Goal: Contribute content

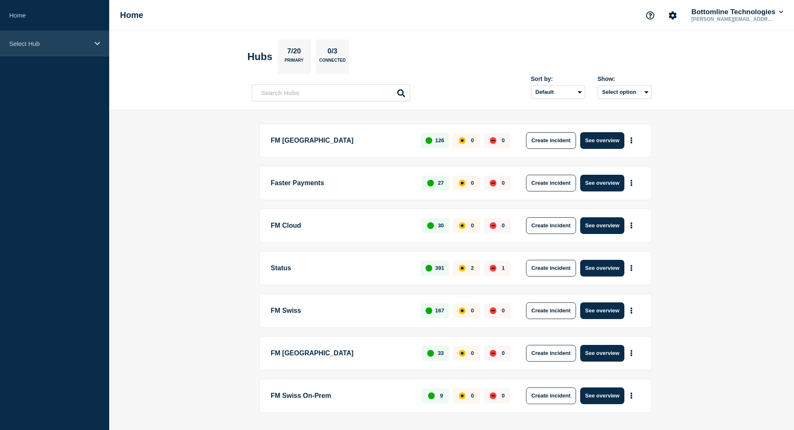
click at [32, 40] on p "Select Hub" at bounding box center [49, 43] width 80 height 7
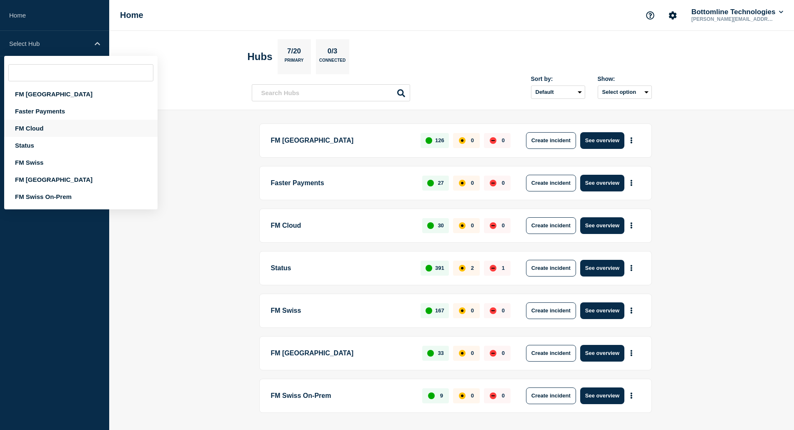
click at [40, 131] on div "FM Cloud" at bounding box center [80, 128] width 153 height 17
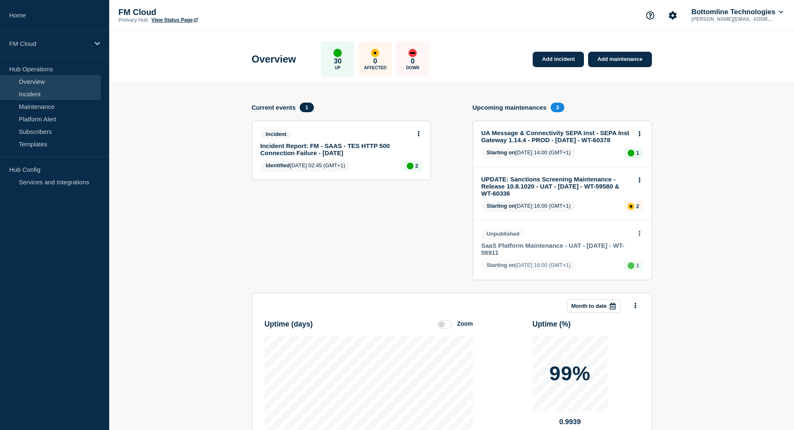
click at [37, 96] on link "Incident" at bounding box center [50, 93] width 101 height 12
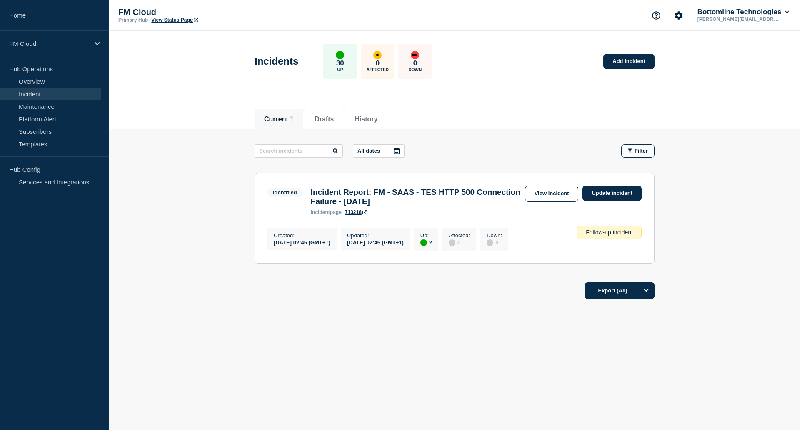
click at [380, 319] on div "Current Drafts History Current 1 Drafts History All dates Filter Identified 2 U…" at bounding box center [454, 231] width 691 height 262
click at [627, 61] on link "Add incident" at bounding box center [628, 61] width 51 height 15
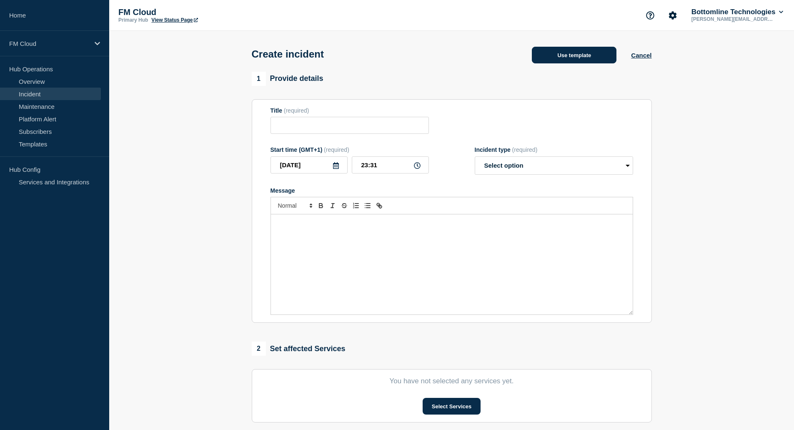
click at [571, 59] on button "Use template" at bounding box center [574, 55] width 85 height 17
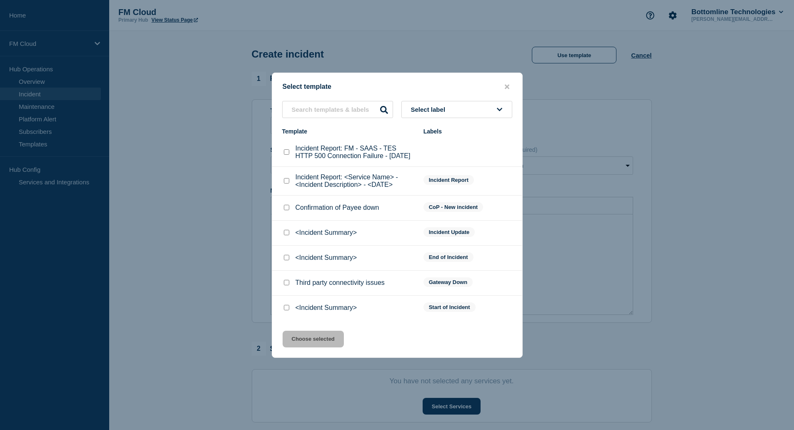
click at [285, 310] on input "<Incident Summary> checkbox" at bounding box center [286, 307] width 5 height 5
checkbox input "true"
click at [319, 343] on button "Choose selected" at bounding box center [312, 338] width 61 height 17
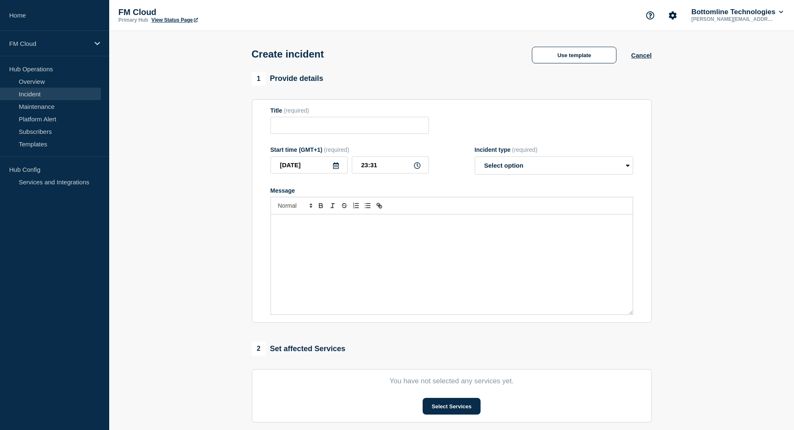
type input "<Incident Summary>"
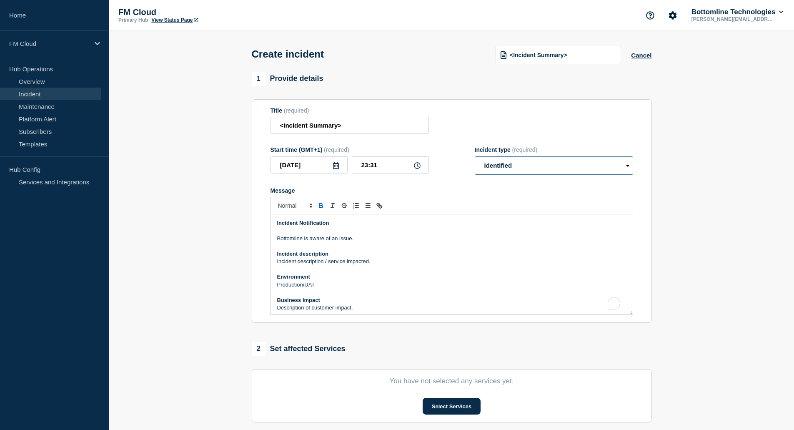
click at [505, 160] on select "Select option Investigating Identified Monitoring" at bounding box center [554, 165] width 158 height 18
select select "investigating"
click at [475, 158] on select "Select option Investigating Identified Monitoring" at bounding box center [554, 165] width 158 height 18
drag, startPoint x: 277, startPoint y: 240, endPoint x: 355, endPoint y: 239, distance: 78.7
click at [355, 239] on p "Bottomline is aware of an issue." at bounding box center [451, 238] width 349 height 7
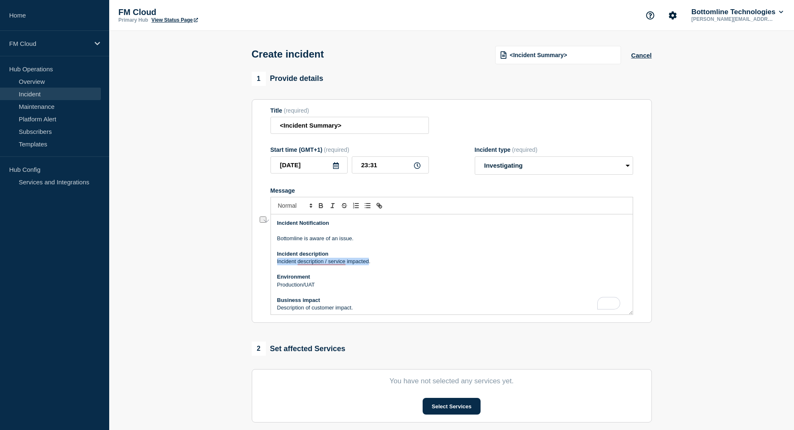
drag, startPoint x: 276, startPoint y: 262, endPoint x: 369, endPoint y: 264, distance: 92.9
click at [369, 264] on div "Incident Notification Bottomline is aware of an issue. Incident description Inc…" at bounding box center [452, 264] width 362 height 100
click at [422, 263] on p "Connection to the application is intermittently not working." at bounding box center [451, 260] width 349 height 7
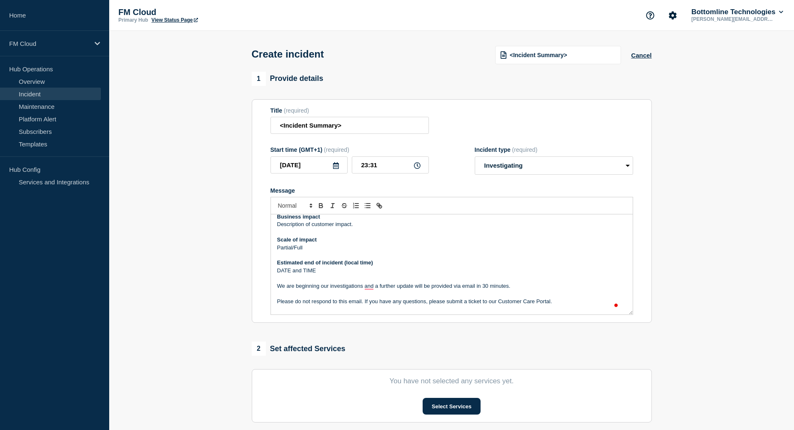
scroll to position [42, 0]
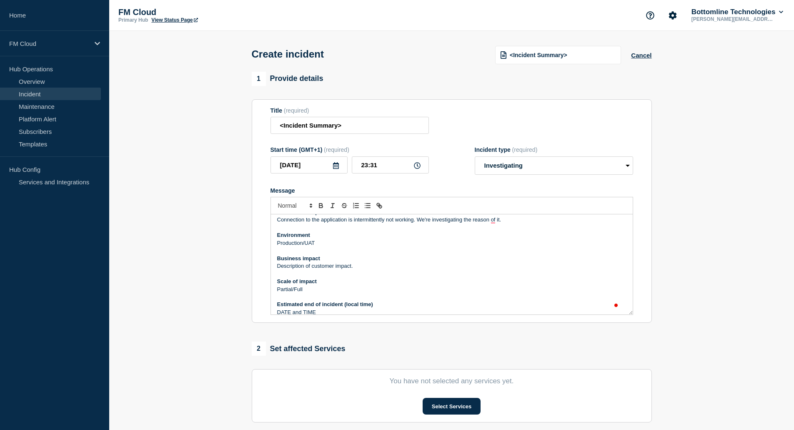
click at [321, 247] on p "Production/UAT" at bounding box center [451, 242] width 349 height 7
drag, startPoint x: 277, startPoint y: 266, endPoint x: 352, endPoint y: 267, distance: 75.0
click at [352, 267] on p "Description of customer impact." at bounding box center [451, 265] width 349 height 7
click at [307, 292] on p "Partial/Full" at bounding box center [451, 288] width 349 height 7
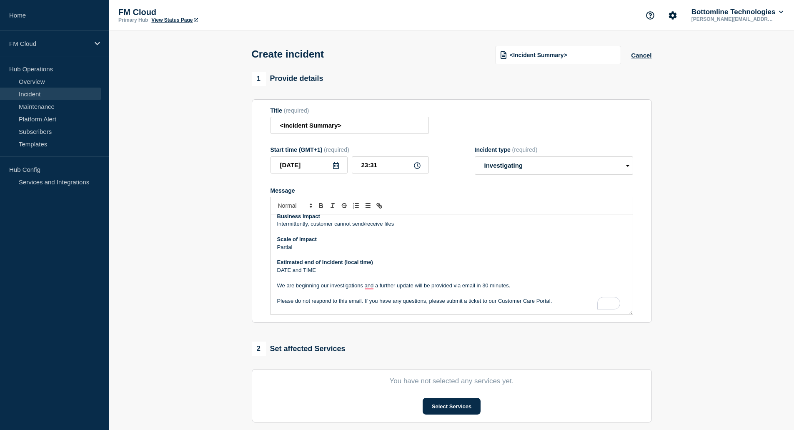
scroll to position [117, 0]
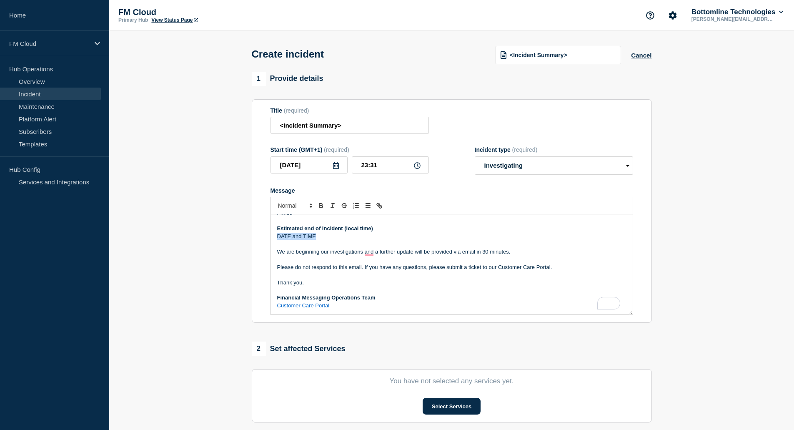
drag, startPoint x: 276, startPoint y: 237, endPoint x: 315, endPoint y: 237, distance: 39.2
click at [315, 237] on div "Incident Notification Bottomline is aware of an issue. Incident description Con…" at bounding box center [452, 264] width 362 height 100
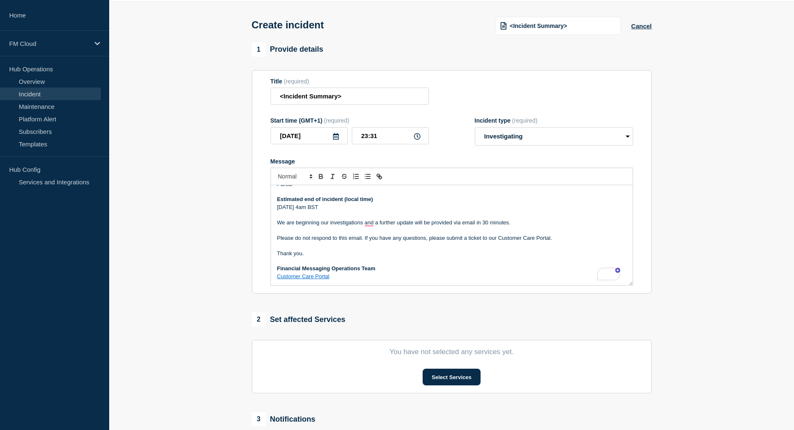
scroll to position [42, 0]
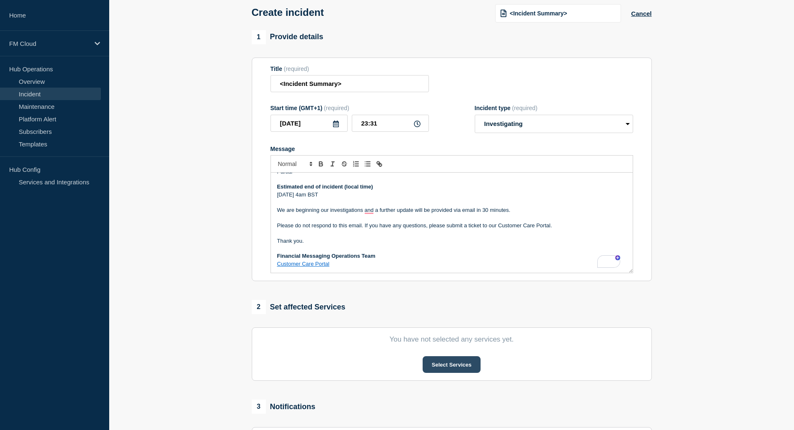
click at [457, 365] on button "Select Services" at bounding box center [451, 364] width 58 height 17
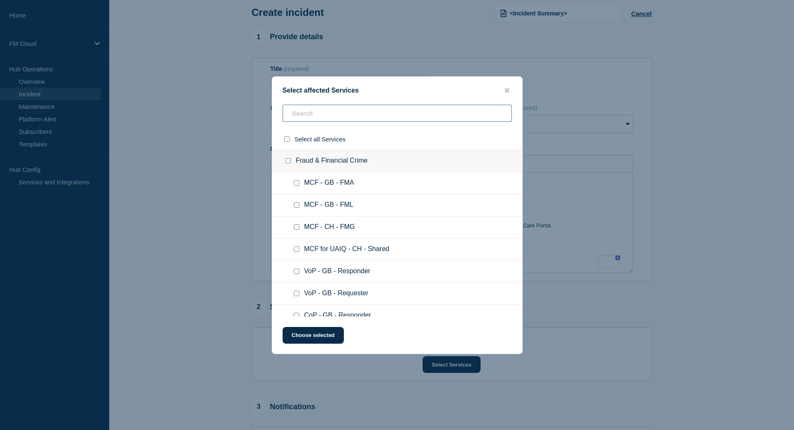
click at [324, 110] on input "text" at bounding box center [396, 113] width 229 height 17
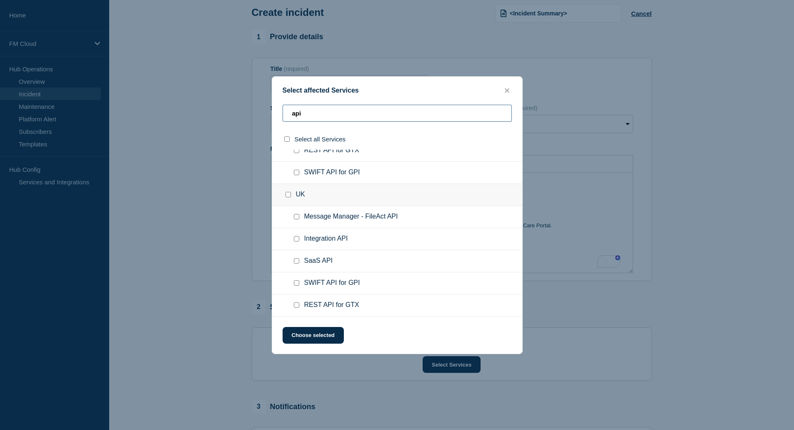
type input "api"
drag, startPoint x: 296, startPoint y: 215, endPoint x: 296, endPoint y: 222, distance: 6.3
click at [296, 215] on input "Message Manager - FileAct API checkbox" at bounding box center [296, 216] width 5 height 5
checkbox input "true"
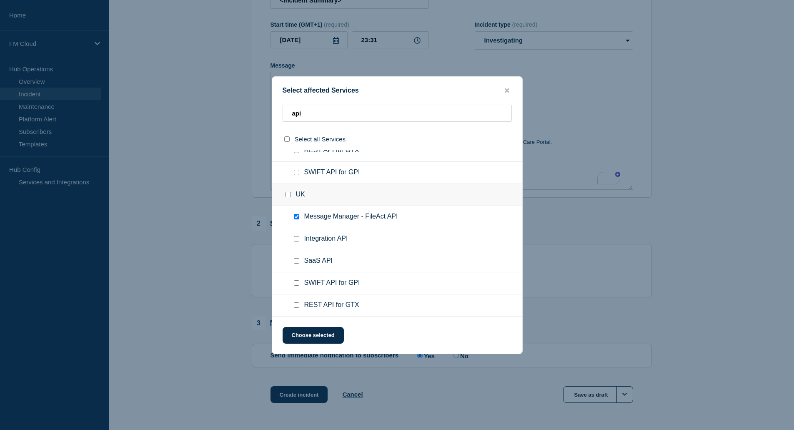
scroll to position [154, 0]
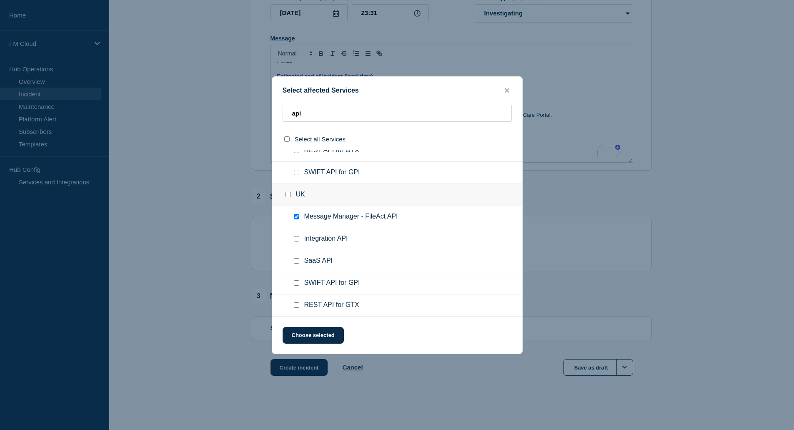
click at [296, 237] on input "Integration API checkbox" at bounding box center [296, 238] width 5 height 5
checkbox input "true"
click at [295, 284] on input "SWIFT API for GPI checkbox" at bounding box center [296, 282] width 5 height 5
checkbox input "true"
click at [297, 305] on input "REST API for GTX checkbox" at bounding box center [296, 304] width 5 height 5
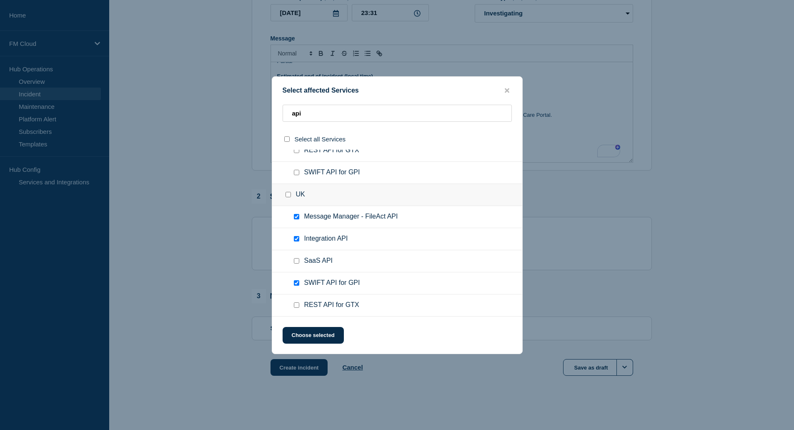
checkbox input "true"
drag, startPoint x: 305, startPoint y: 113, endPoint x: 281, endPoint y: 112, distance: 23.8
click at [281, 112] on div "api" at bounding box center [397, 117] width 250 height 24
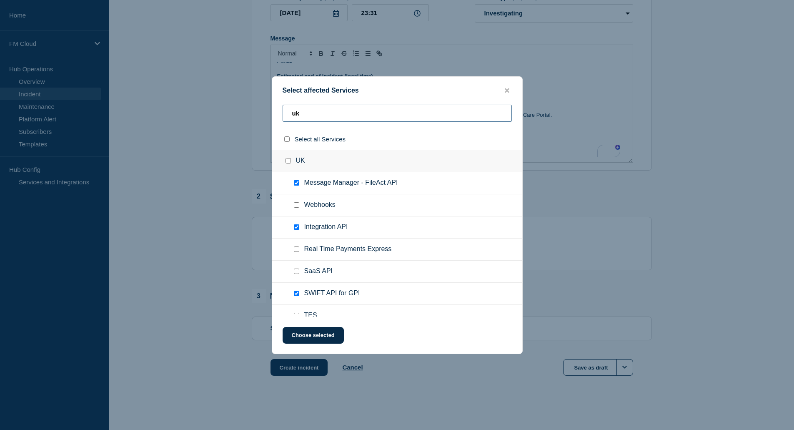
scroll to position [42, 0]
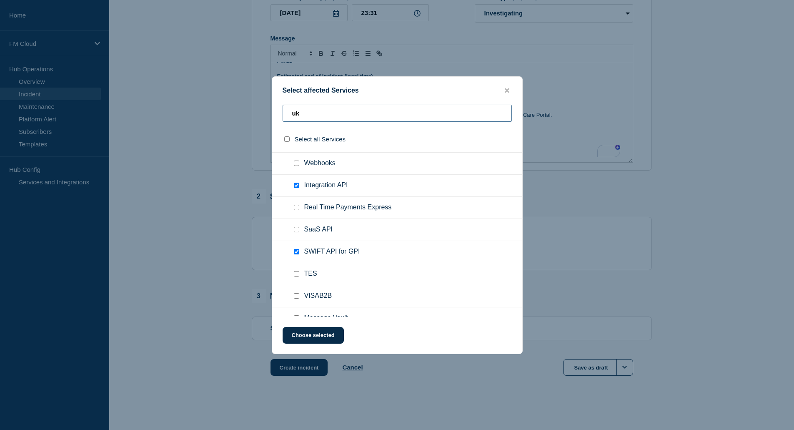
type input "uk"
click at [298, 274] on input "TES checkbox" at bounding box center [296, 273] width 5 height 5
checkbox input "false"
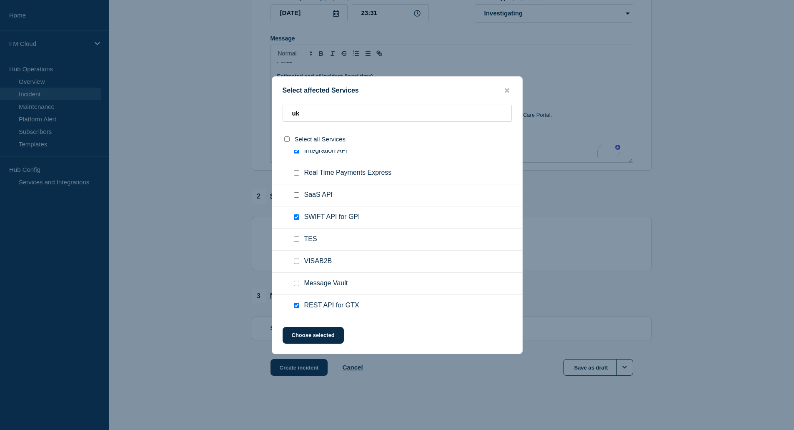
scroll to position [77, 0]
click at [295, 260] on input "VISAB2B checkbox" at bounding box center [296, 260] width 5 height 5
checkbox input "true"
click at [295, 239] on input "TES checkbox" at bounding box center [296, 238] width 5 height 5
checkbox input "true"
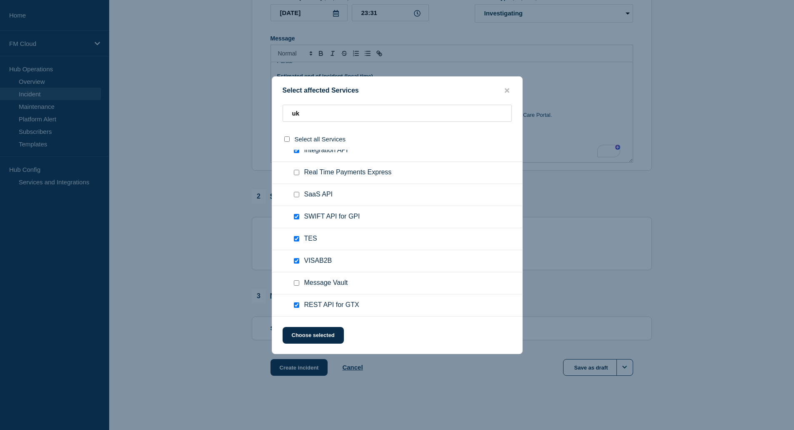
click at [295, 284] on input "Message Vault checkbox" at bounding box center [296, 282] width 5 height 5
checkbox input "true"
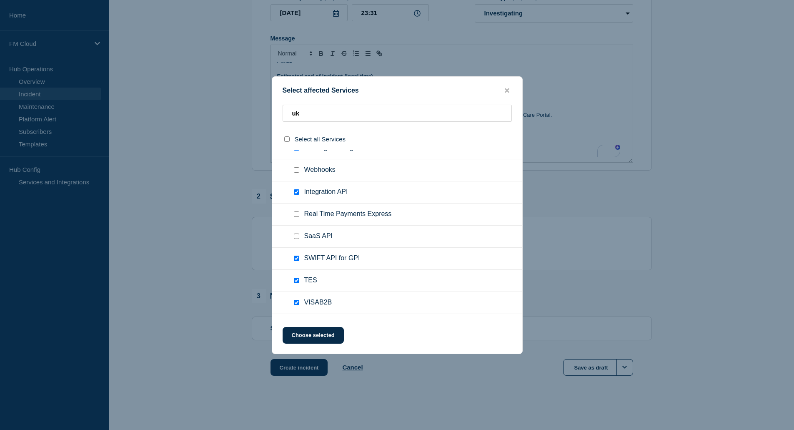
scroll to position [0, 0]
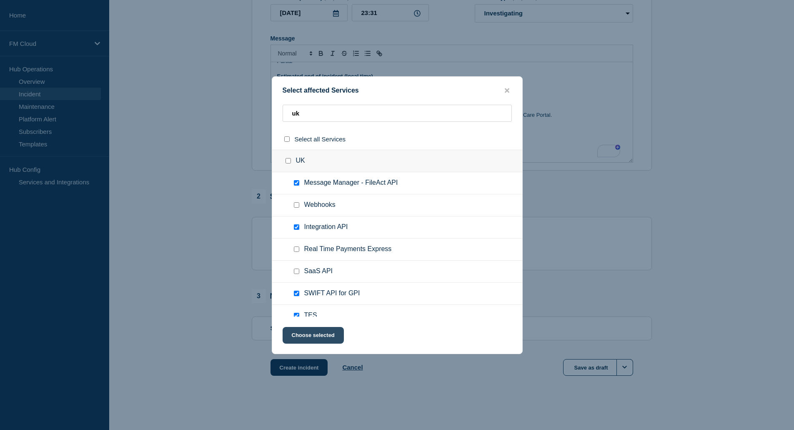
click at [324, 333] on button "Choose selected" at bounding box center [312, 335] width 61 height 17
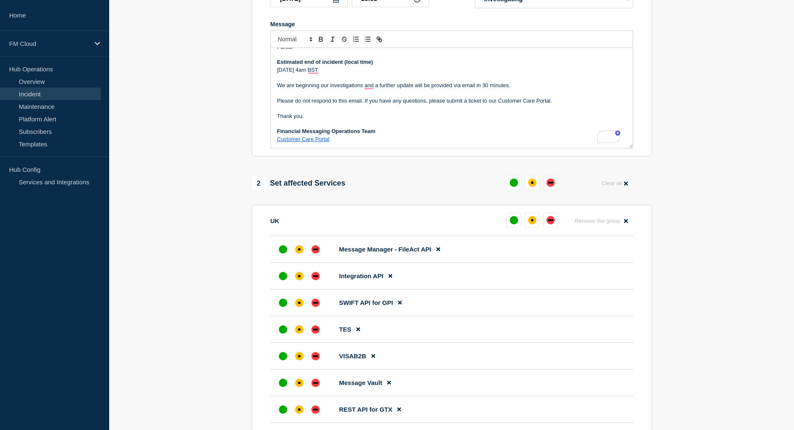
scroll to position [237, 0]
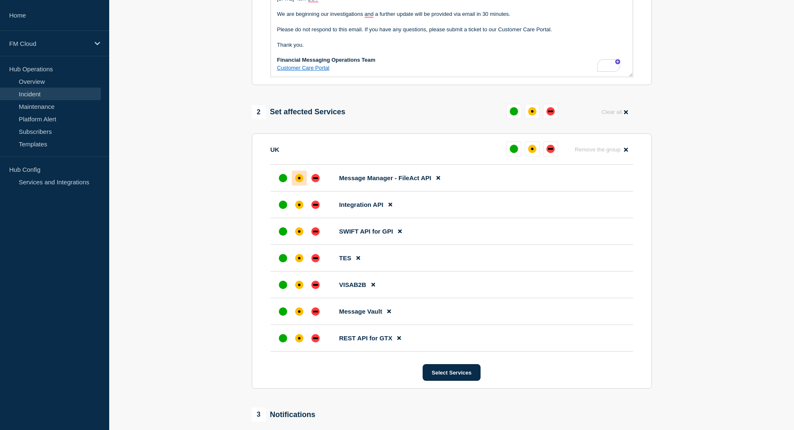
click at [298, 179] on div "affected" at bounding box center [299, 178] width 2 height 2
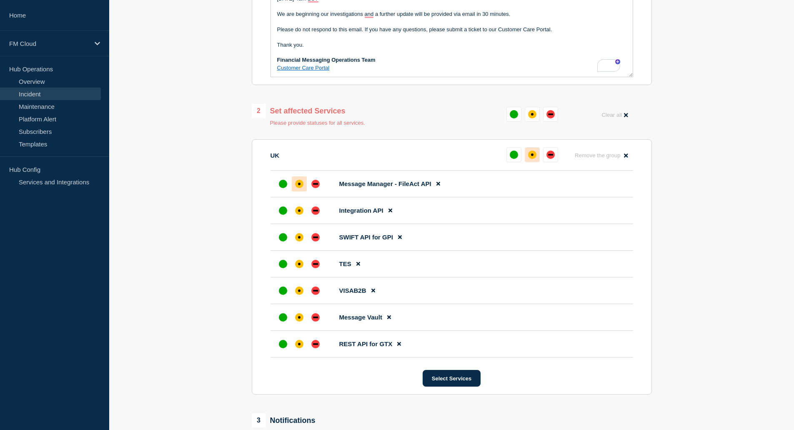
click at [535, 155] on div "affected" at bounding box center [532, 154] width 8 height 8
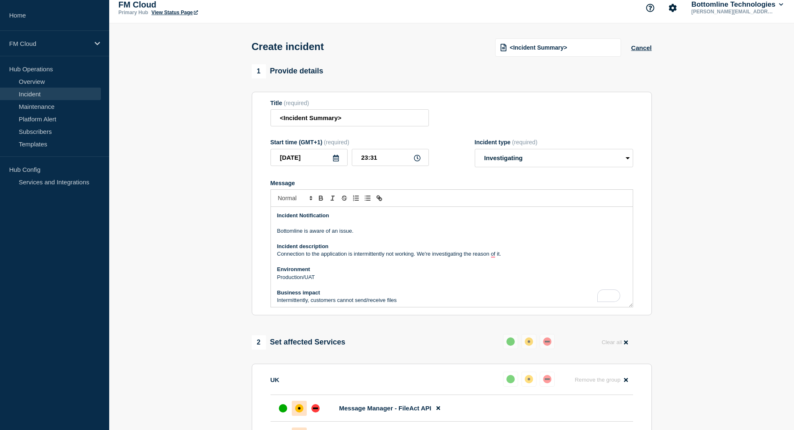
scroll to position [0, 0]
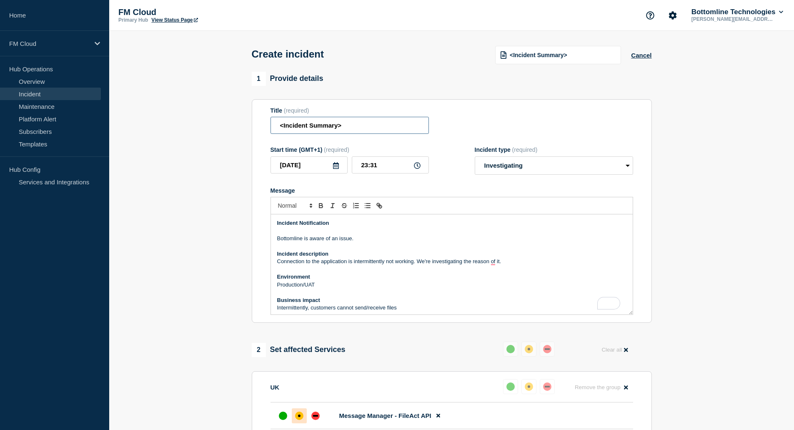
click at [351, 129] on input "<Incident Summary>" at bounding box center [349, 125] width 158 height 17
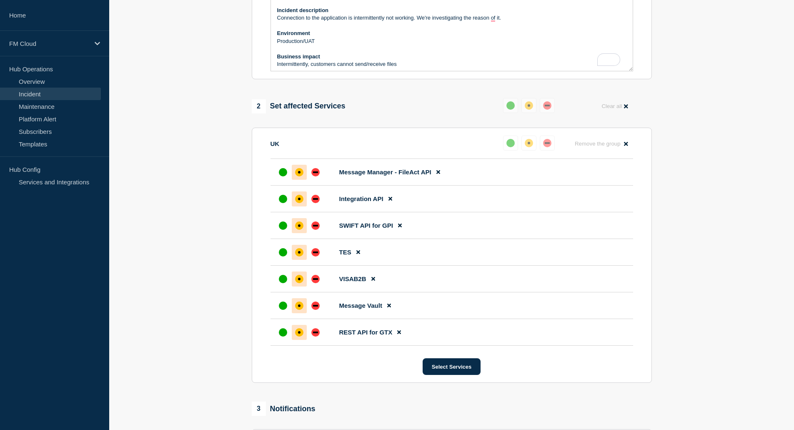
scroll to position [292, 0]
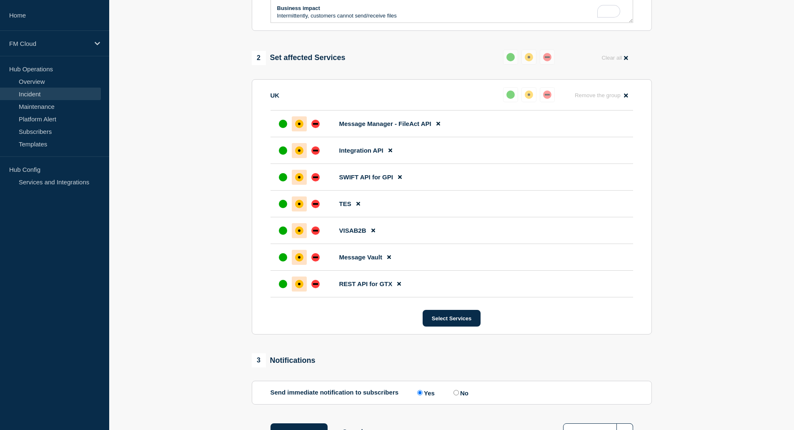
type input "API interface with Bottomline application is intermittently not working"
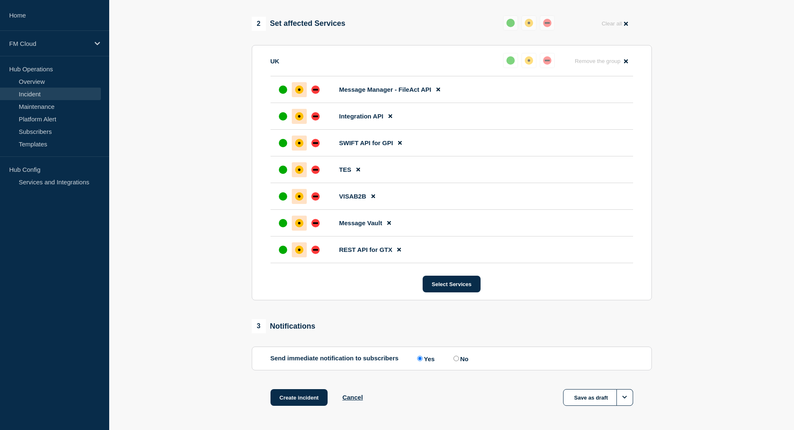
scroll to position [358, 0]
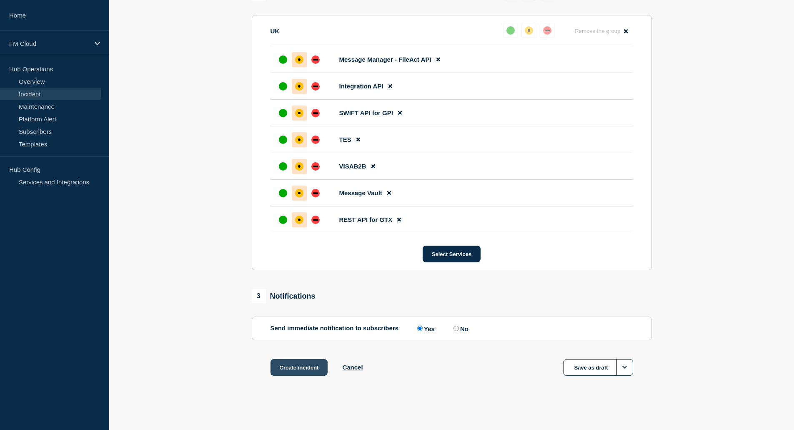
click at [305, 368] on button "Create incident" at bounding box center [298, 367] width 57 height 17
